Goal: Task Accomplishment & Management: Manage account settings

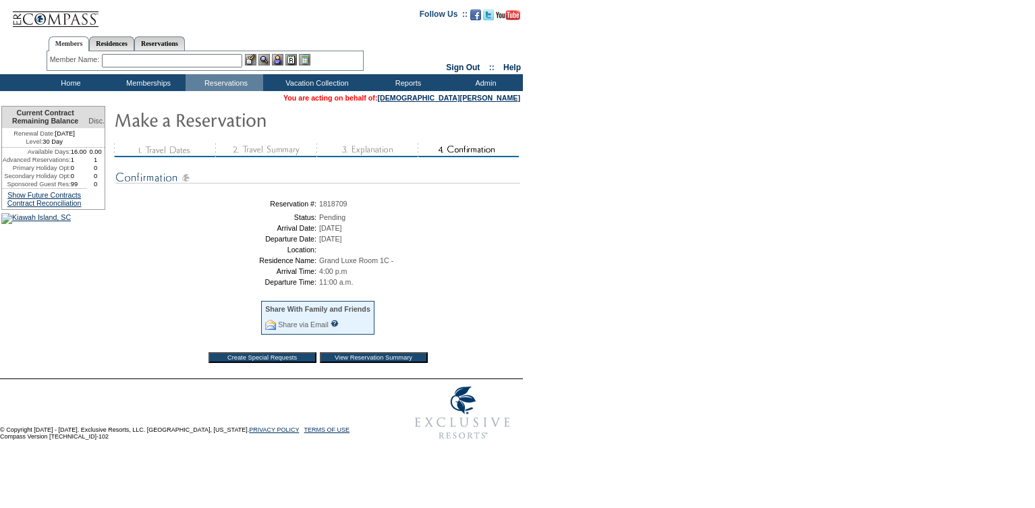
click at [376, 363] on input "View Reservation Summary" at bounding box center [374, 357] width 108 height 11
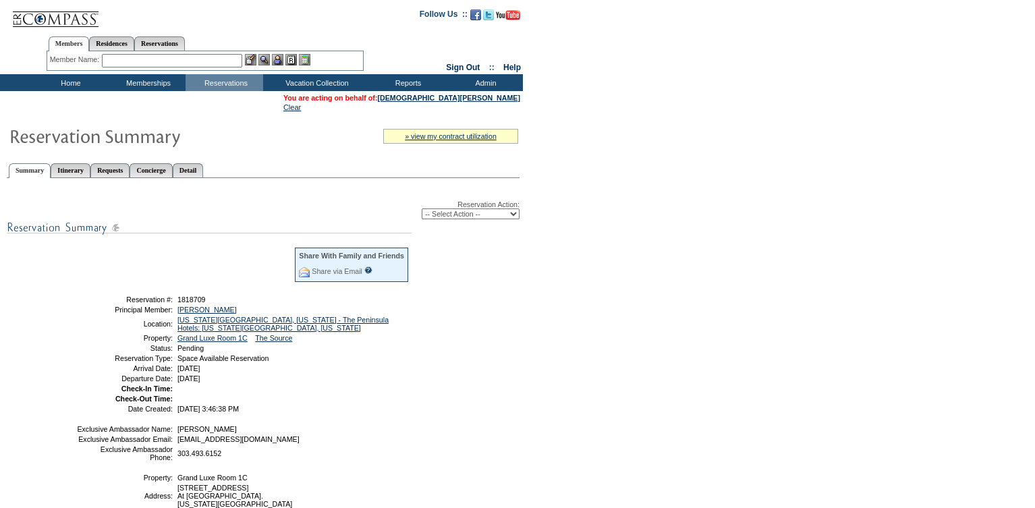
click at [468, 215] on select "-- Select Action -- Modify Reservation Dates Modify Reservation Cost Modify Occ…" at bounding box center [471, 214] width 98 height 11
click at [461, 217] on select "-- Select Action -- Modify Reservation Dates Modify Reservation Cost Modify Occ…" at bounding box center [471, 214] width 98 height 11
select select "ConfirmRes"
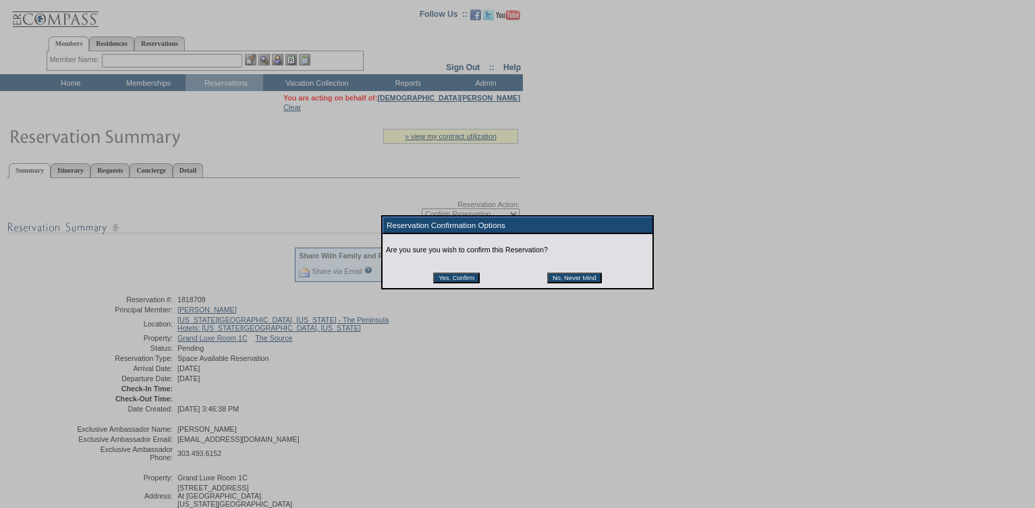
click at [447, 281] on input "Yes, Confirm" at bounding box center [456, 278] width 47 height 11
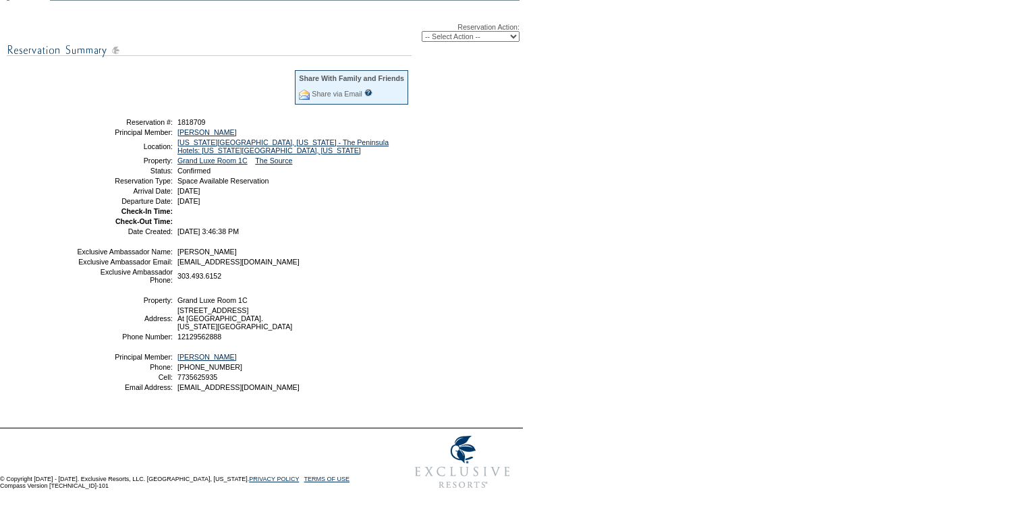
scroll to position [197, 0]
drag, startPoint x: 282, startPoint y: 193, endPoint x: 115, endPoint y: 104, distance: 189.0
click at [115, 104] on tbody "Share With Family and Friends Share via Email Share Reservation Information Ple…" at bounding box center [242, 152] width 333 height 166
copy tbody "Reservation #: 1818709 Principal Member: [PERSON_NAME] Location: [US_STATE][GEO…"
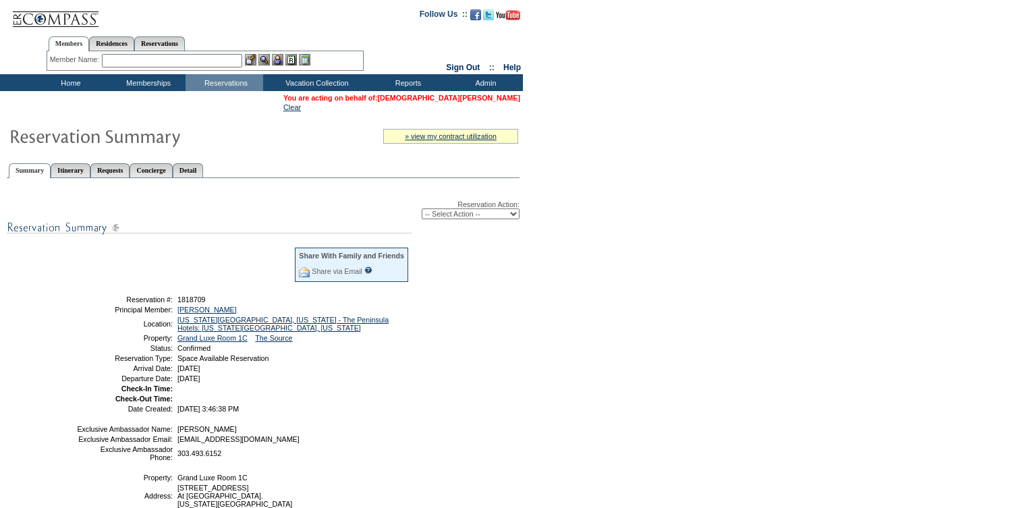
click at [484, 98] on link "[DEMOGRAPHIC_DATA][PERSON_NAME]" at bounding box center [448, 98] width 143 height 8
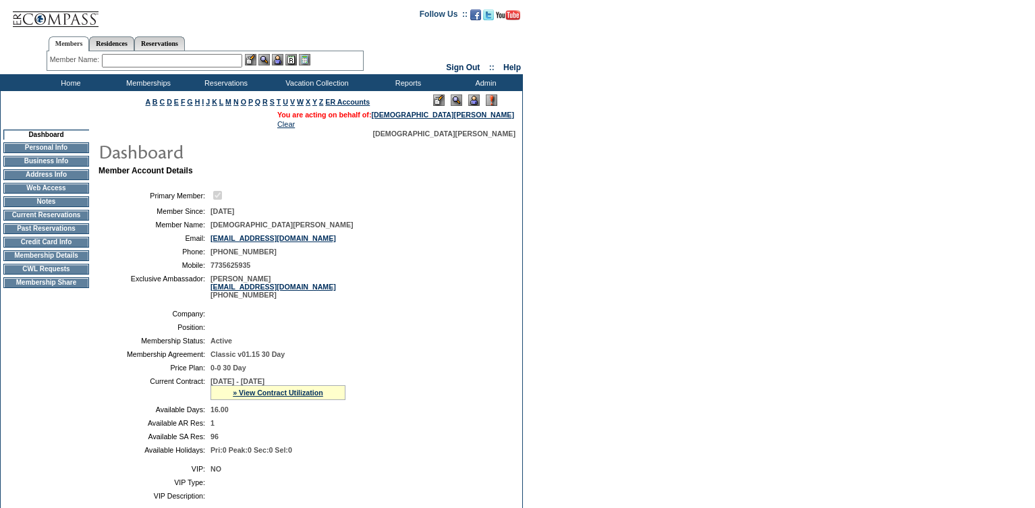
click at [33, 248] on td "Credit Card Info" at bounding box center [46, 242] width 86 height 11
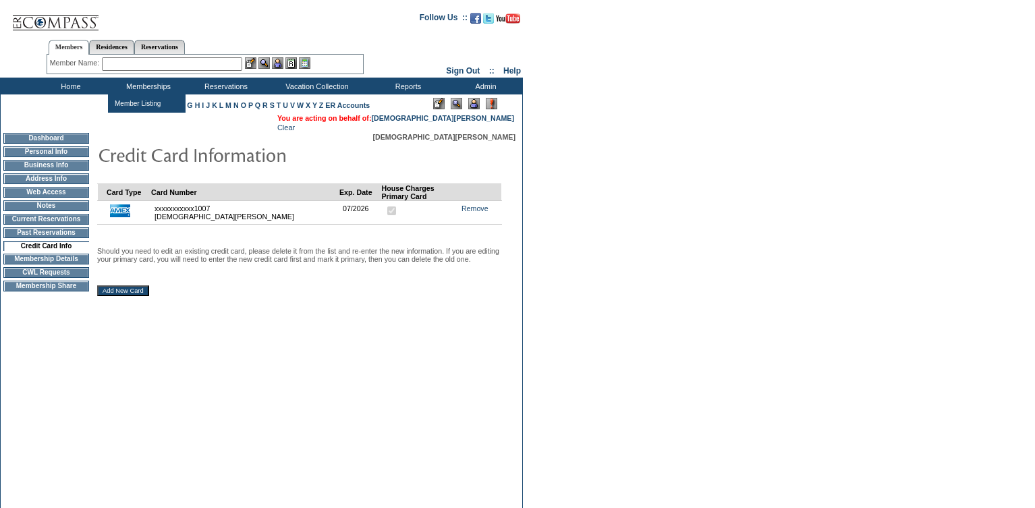
click at [175, 66] on input "text" at bounding box center [172, 63] width 140 height 13
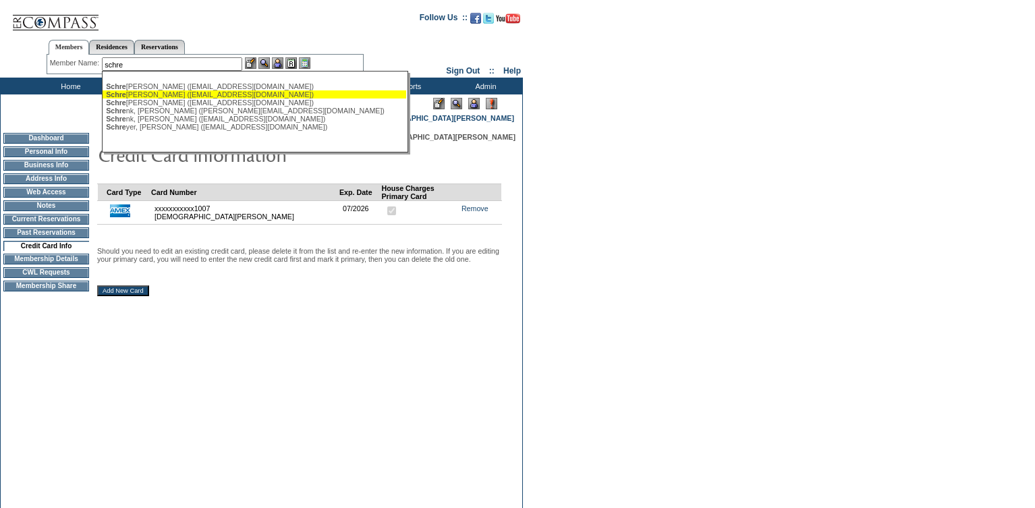
click at [171, 94] on div "[PERSON_NAME] ([EMAIL_ADDRESS][DOMAIN_NAME])" at bounding box center [254, 94] width 297 height 8
type input "[PERSON_NAME] ([EMAIL_ADDRESS][DOMAIN_NAME])"
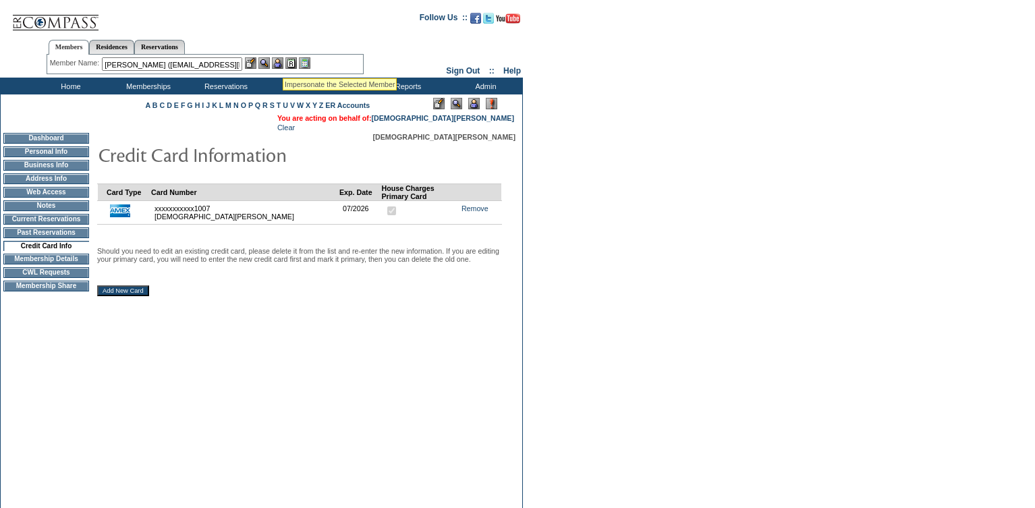
click at [283, 61] on img at bounding box center [277, 62] width 11 height 11
click at [270, 62] on img at bounding box center [264, 62] width 11 height 11
